Goal: Find specific page/section: Find specific page/section

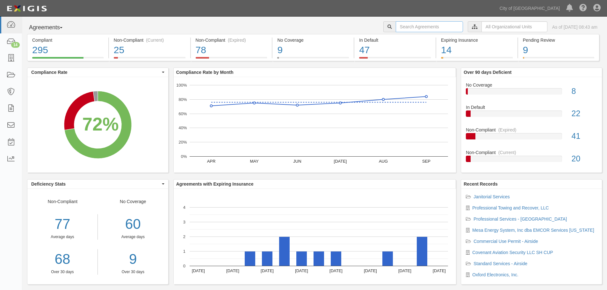
click at [415, 30] on input "text" at bounding box center [429, 26] width 67 height 11
type input "Daifuku"
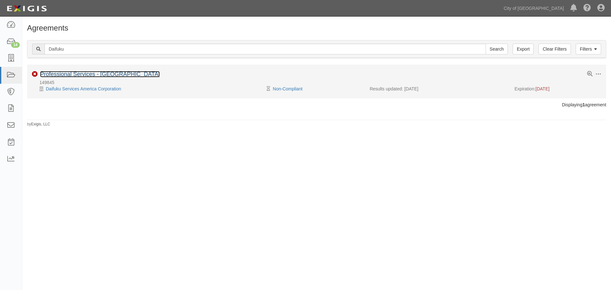
click at [101, 73] on link "Professional Services - [GEOGRAPHIC_DATA]" at bounding box center [100, 74] width 120 height 6
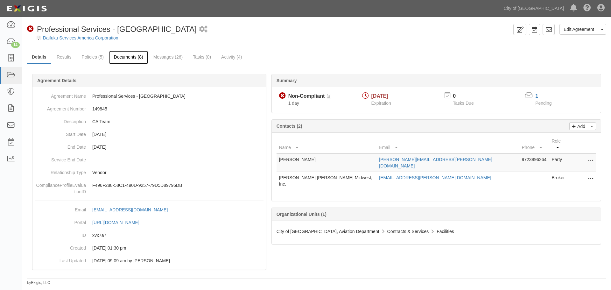
click at [116, 60] on link "Documents (8)" at bounding box center [128, 58] width 39 height 14
